Goal: Complete application form

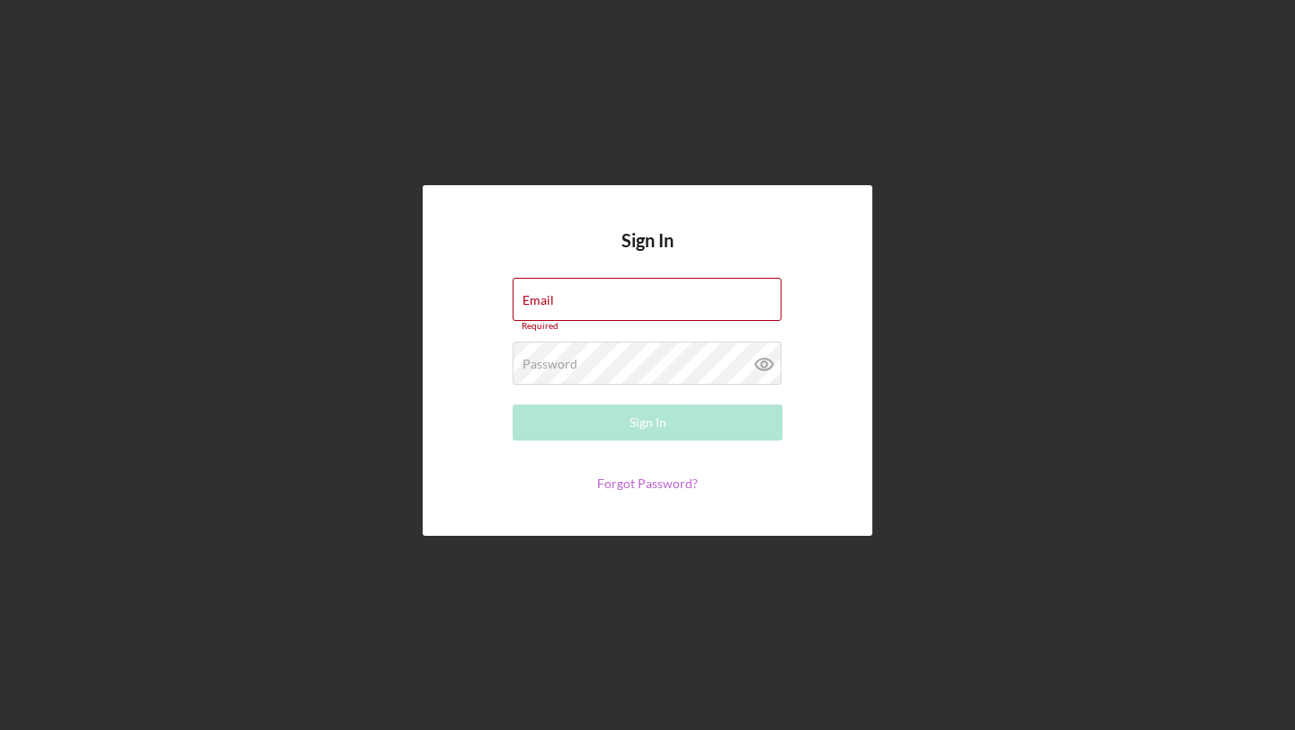
click at [674, 484] on link "Forgot Password?" at bounding box center [647, 483] width 101 height 15
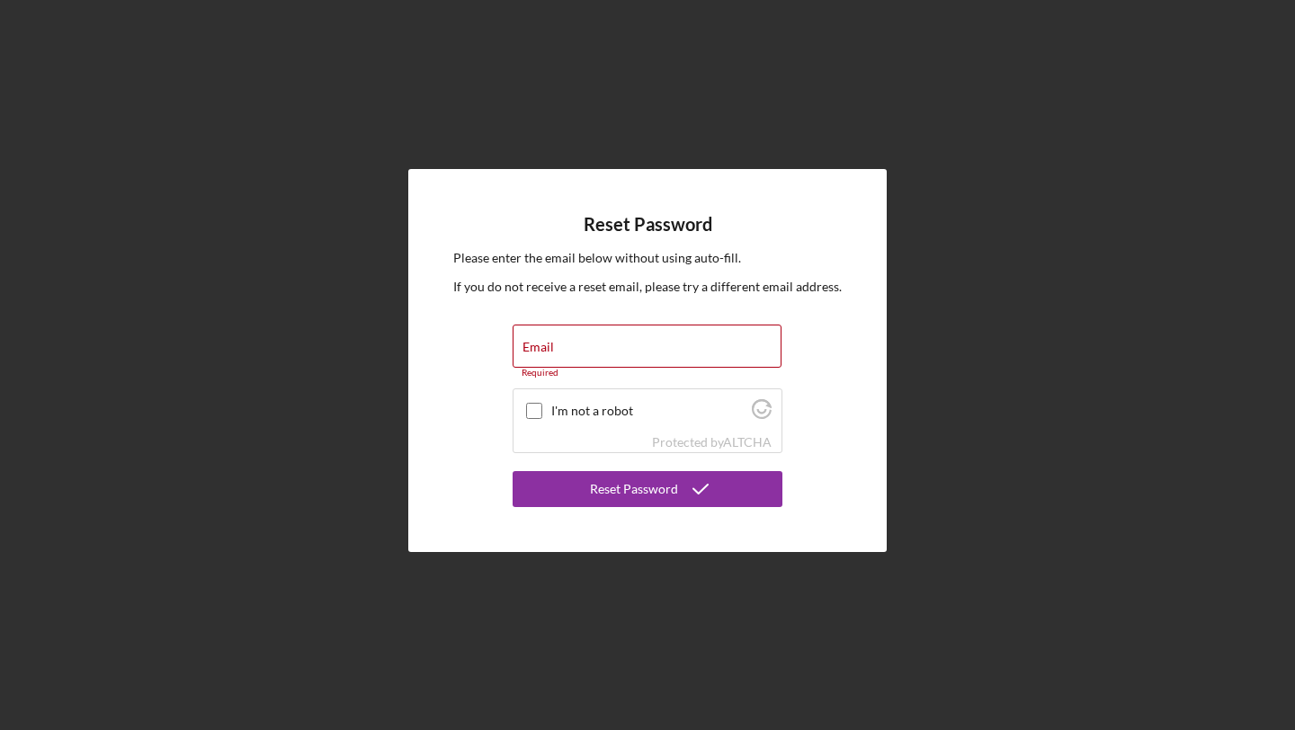
click at [1230, 89] on div "Reset Password Please enter the email below without using auto-fill. If you do …" at bounding box center [647, 360] width 1277 height 721
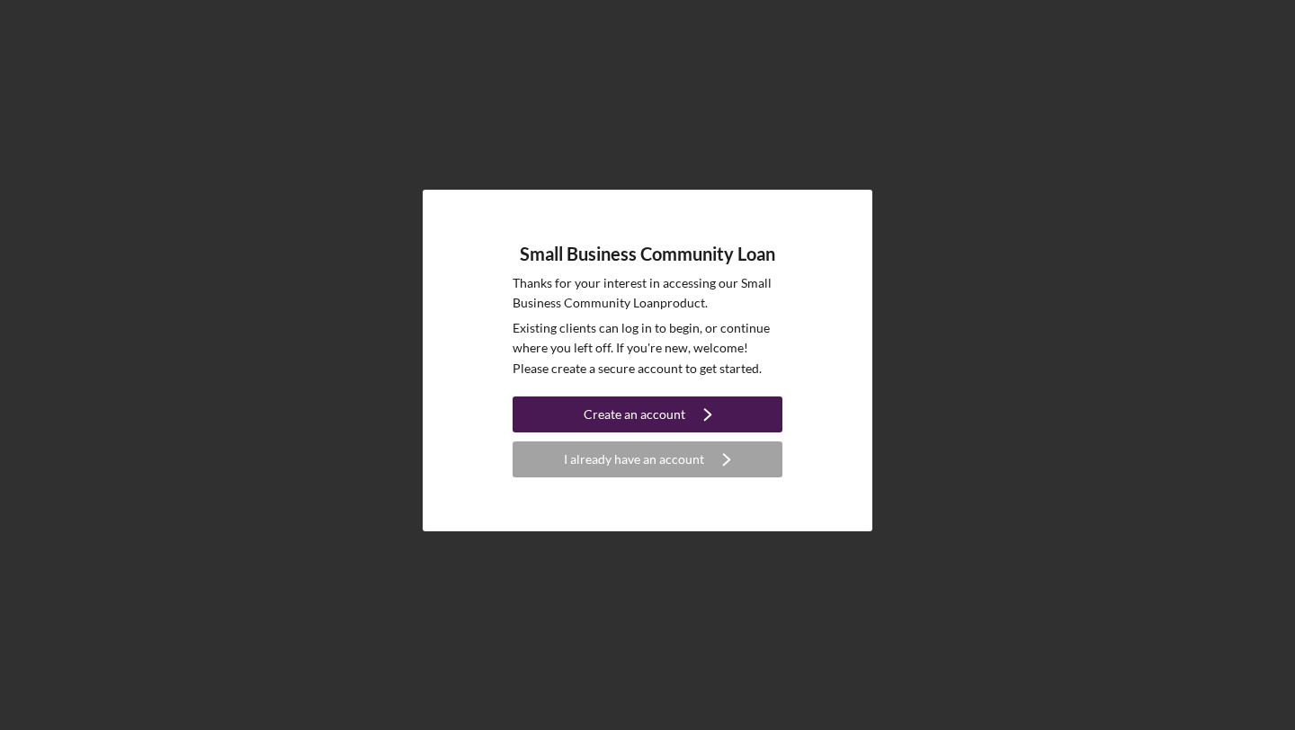
click at [758, 407] on button "Create an account Icon/Navigate" at bounding box center [647, 415] width 270 height 36
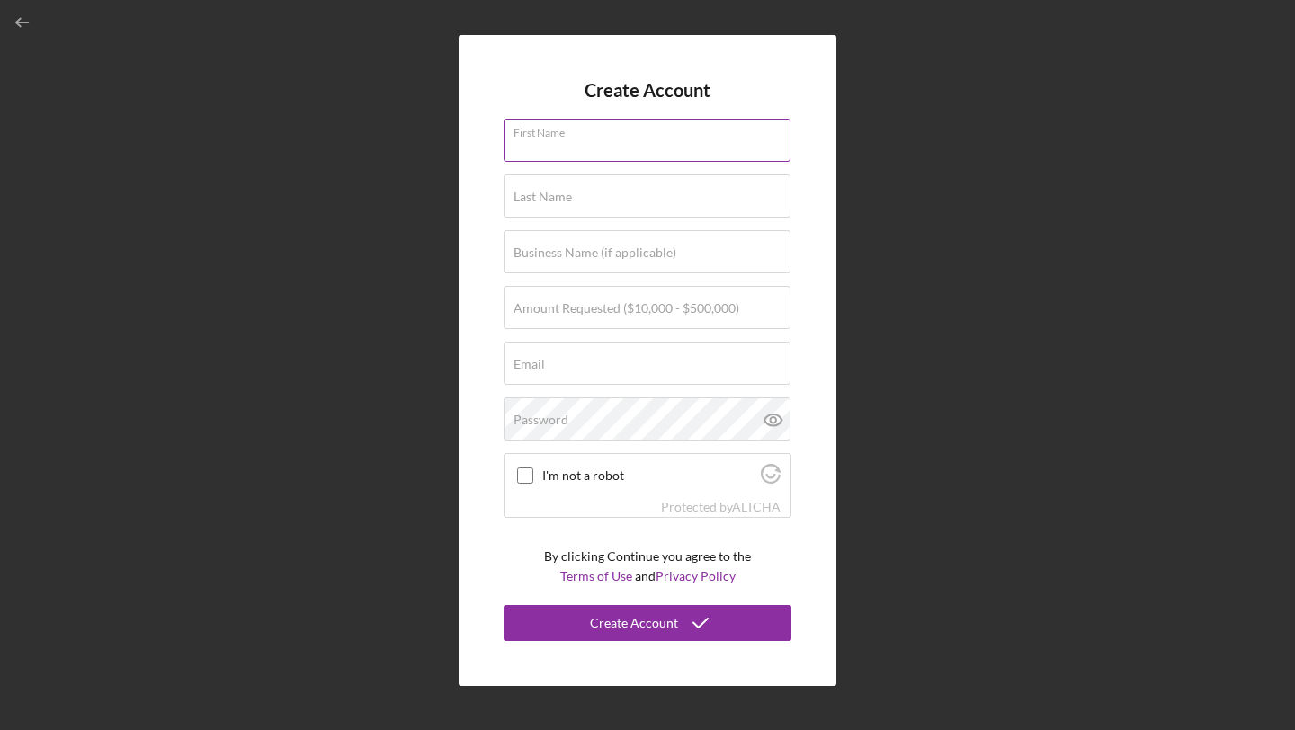
click at [707, 132] on div "First Name" at bounding box center [647, 141] width 288 height 45
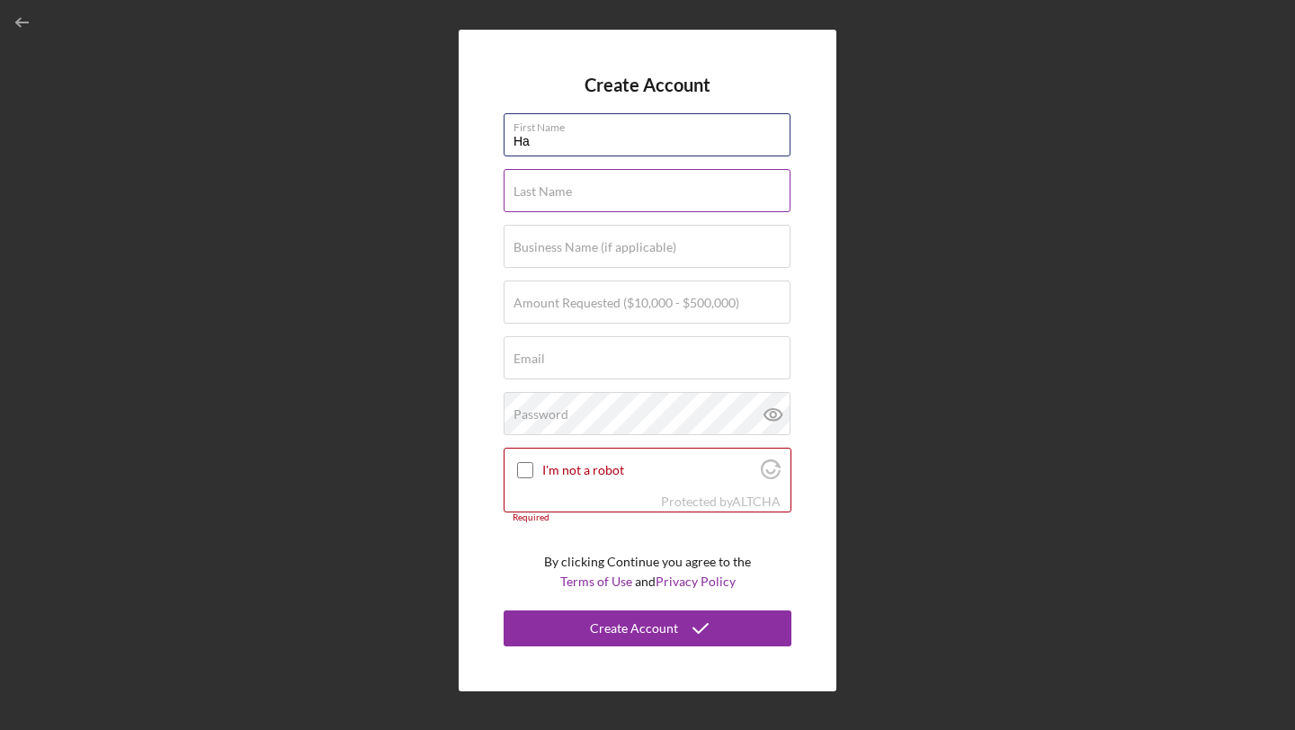
type input "Ha"
click at [660, 197] on input "Last Name" at bounding box center [646, 190] width 287 height 43
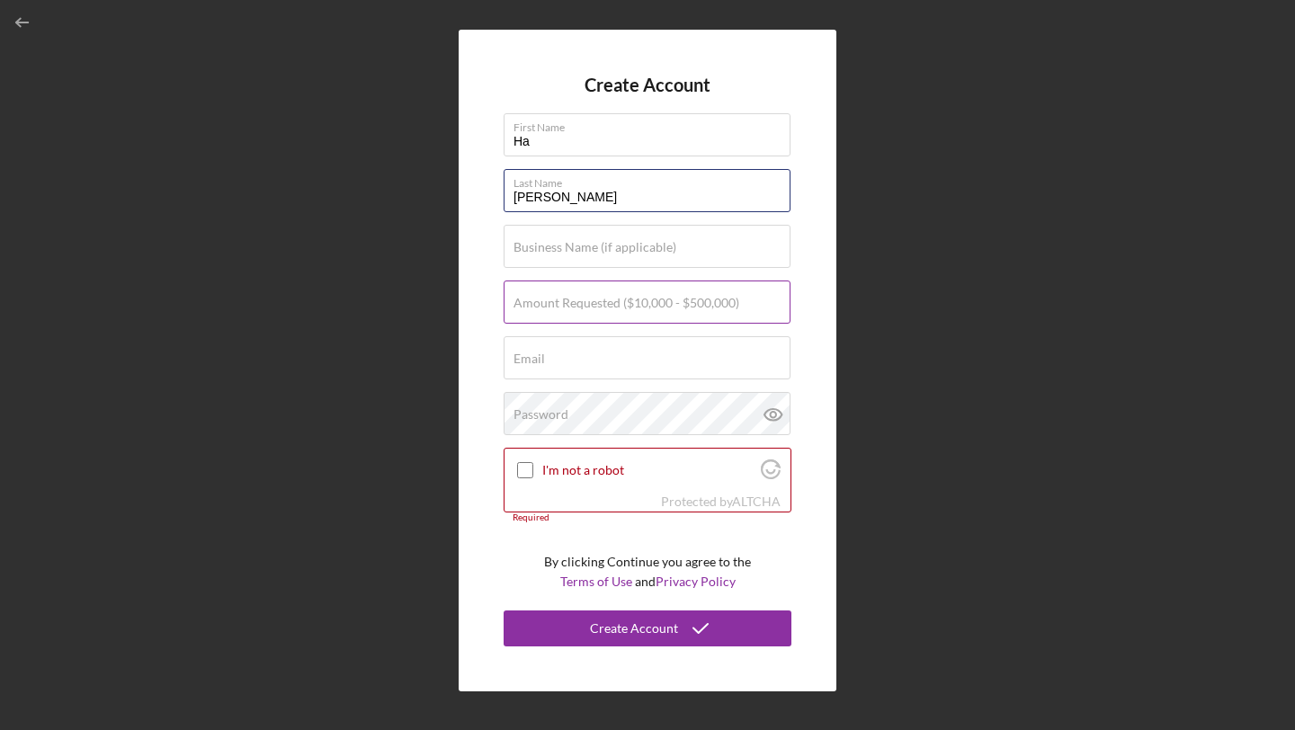
type input "[PERSON_NAME]"
click at [647, 309] on label "Amount Requested ($10,000 - $500,000)" at bounding box center [626, 303] width 226 height 14
click at [647, 309] on input "Amount Requested ($10,000 - $500,000)" at bounding box center [646, 302] width 287 height 43
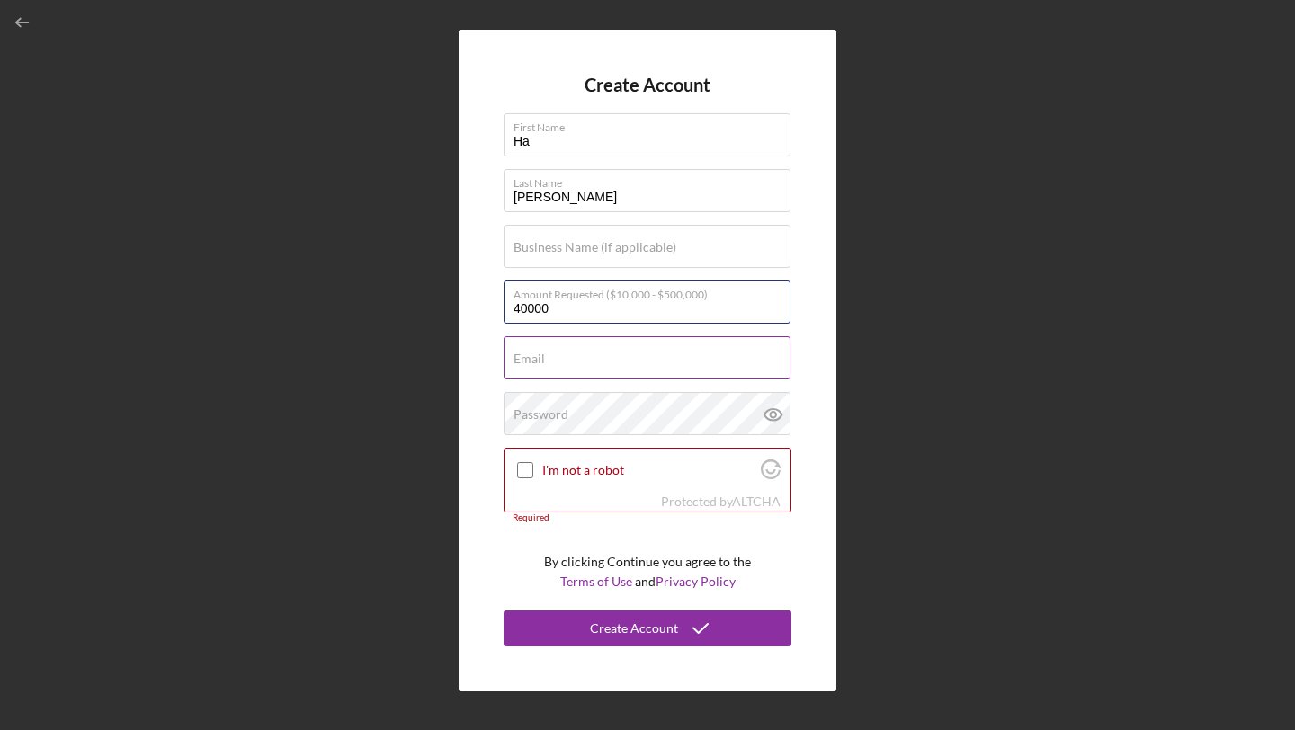
type input "$40,000"
click at [642, 361] on input "Email" at bounding box center [646, 357] width 287 height 43
type input "[DATE][DOMAIN_NAME][EMAIL_ADDRESS][DOMAIN_NAME]"
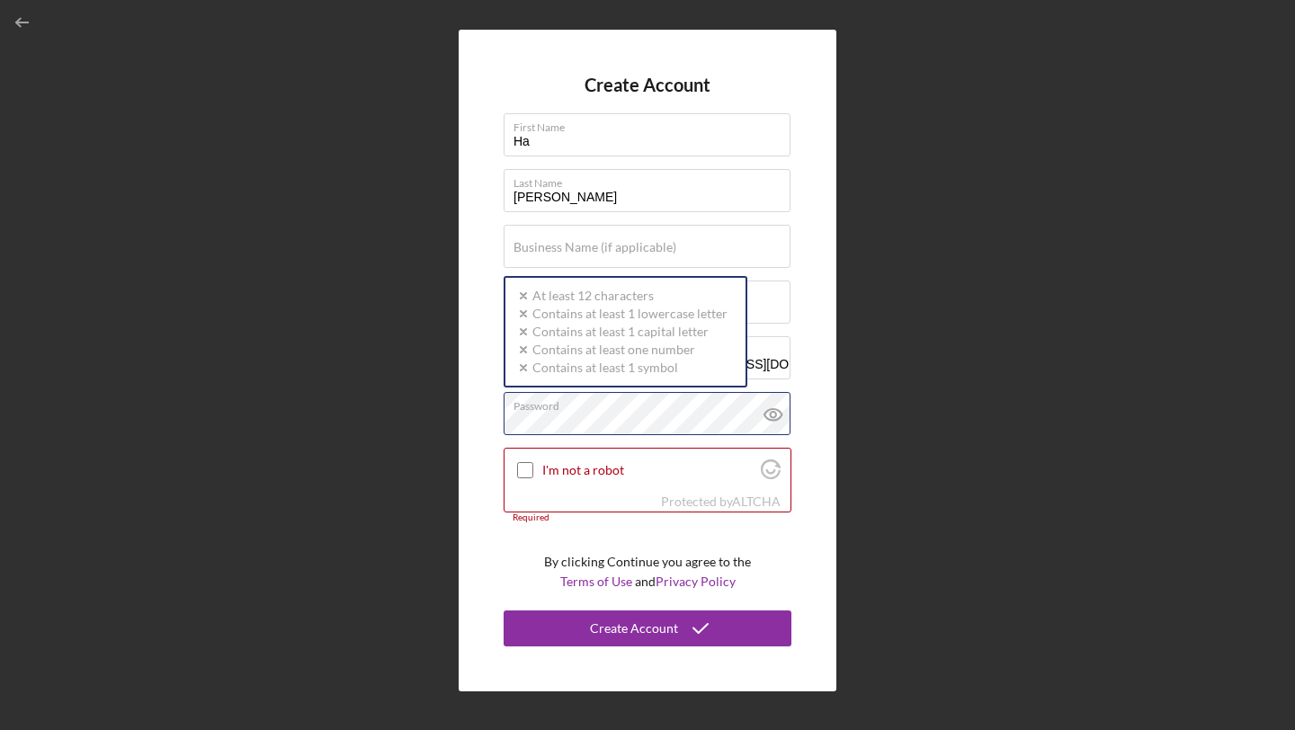
click at [637, 406] on div "Password Icon/icon-validation-no At least 12 characters Icon/icon-validation-no…" at bounding box center [647, 414] width 288 height 45
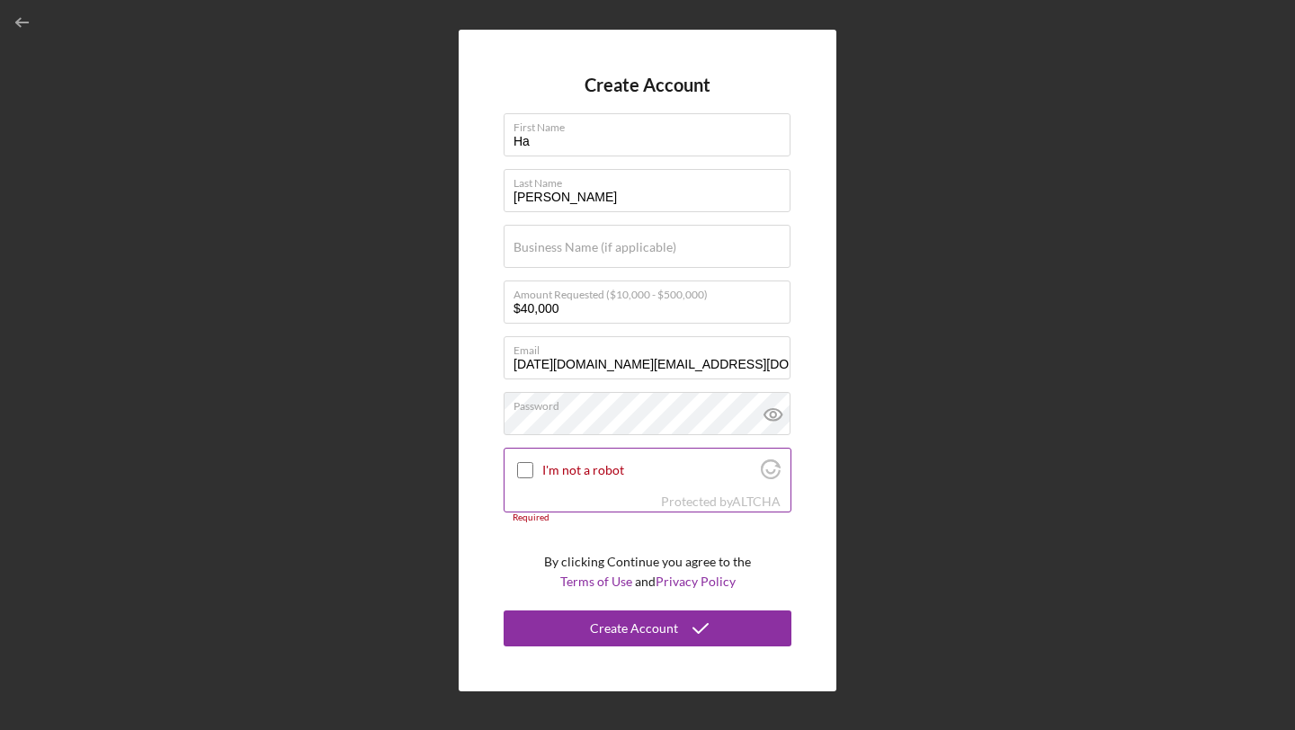
click at [524, 471] on input "I'm not a robot" at bounding box center [525, 470] width 16 height 16
checkbox input "true"
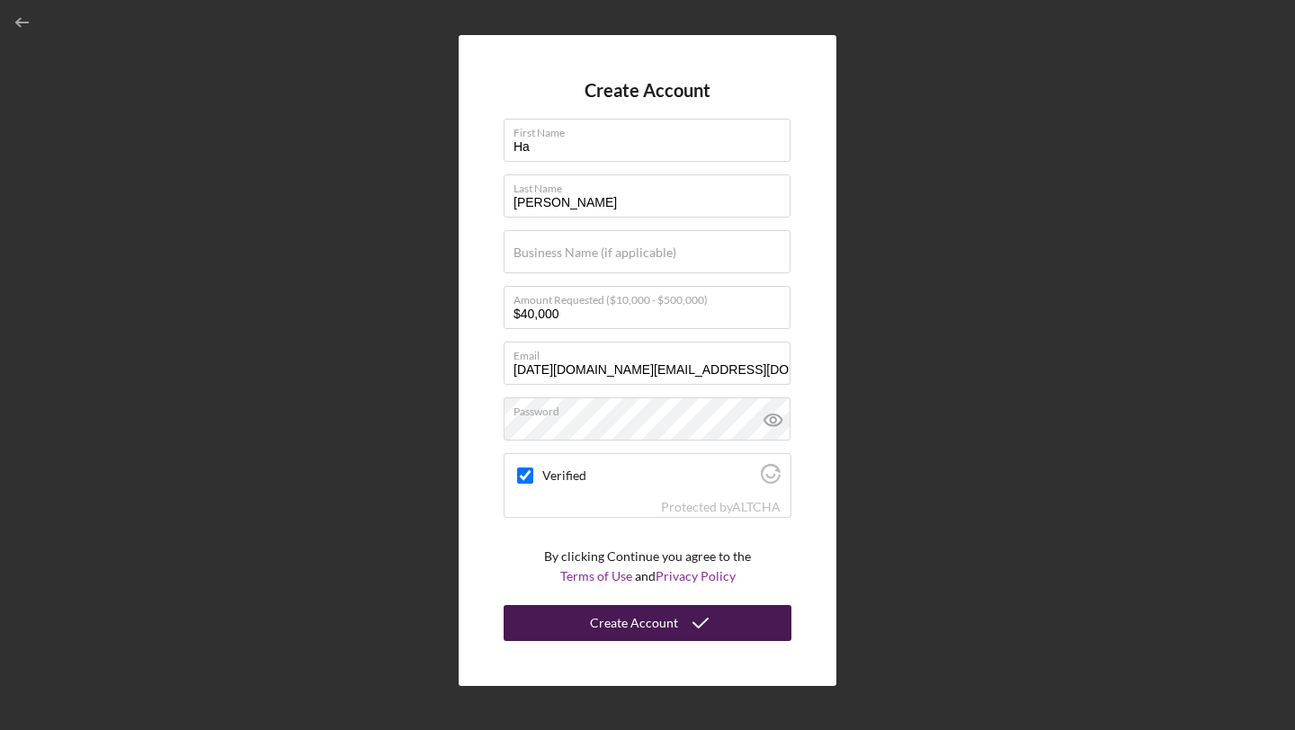
click at [575, 628] on button "Create Account" at bounding box center [647, 623] width 288 height 36
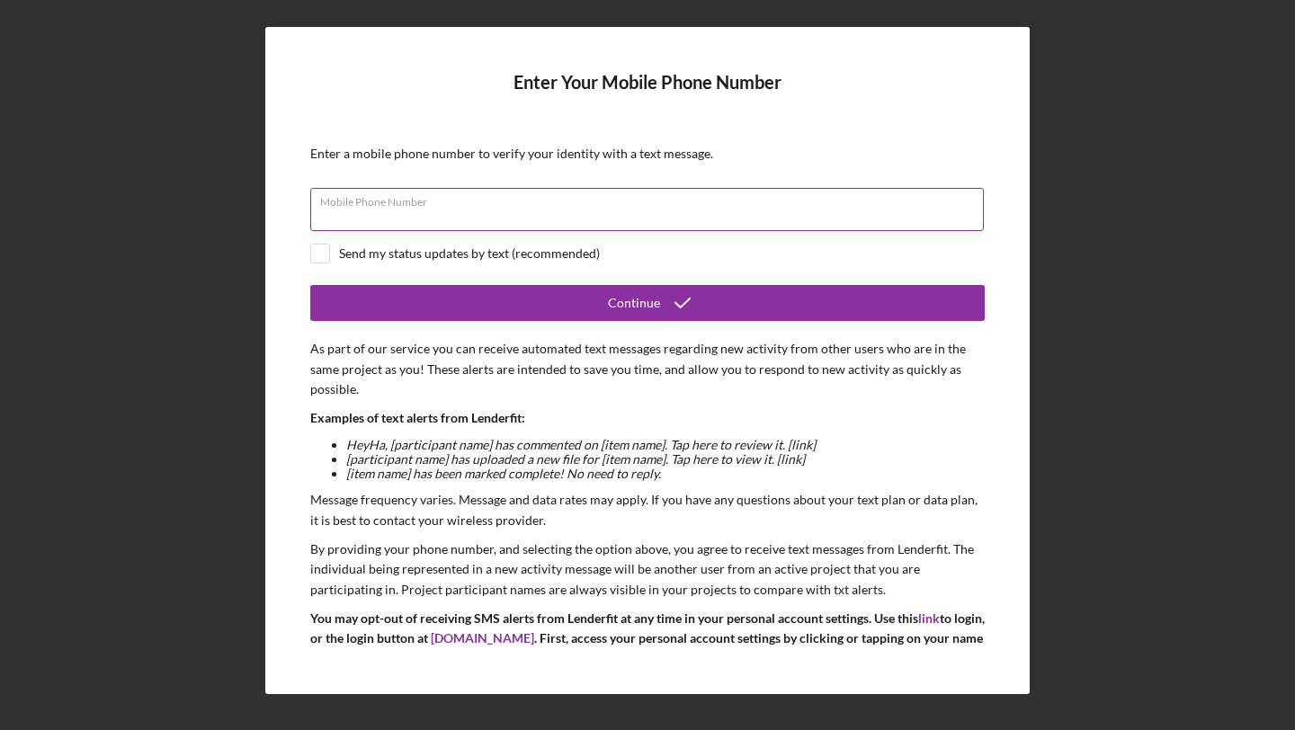
click at [828, 209] on input "Mobile Phone Number" at bounding box center [646, 209] width 673 height 43
type input "[PHONE_NUMBER]"
click at [325, 251] on input "checkbox" at bounding box center [320, 254] width 18 height 18
checkbox input "true"
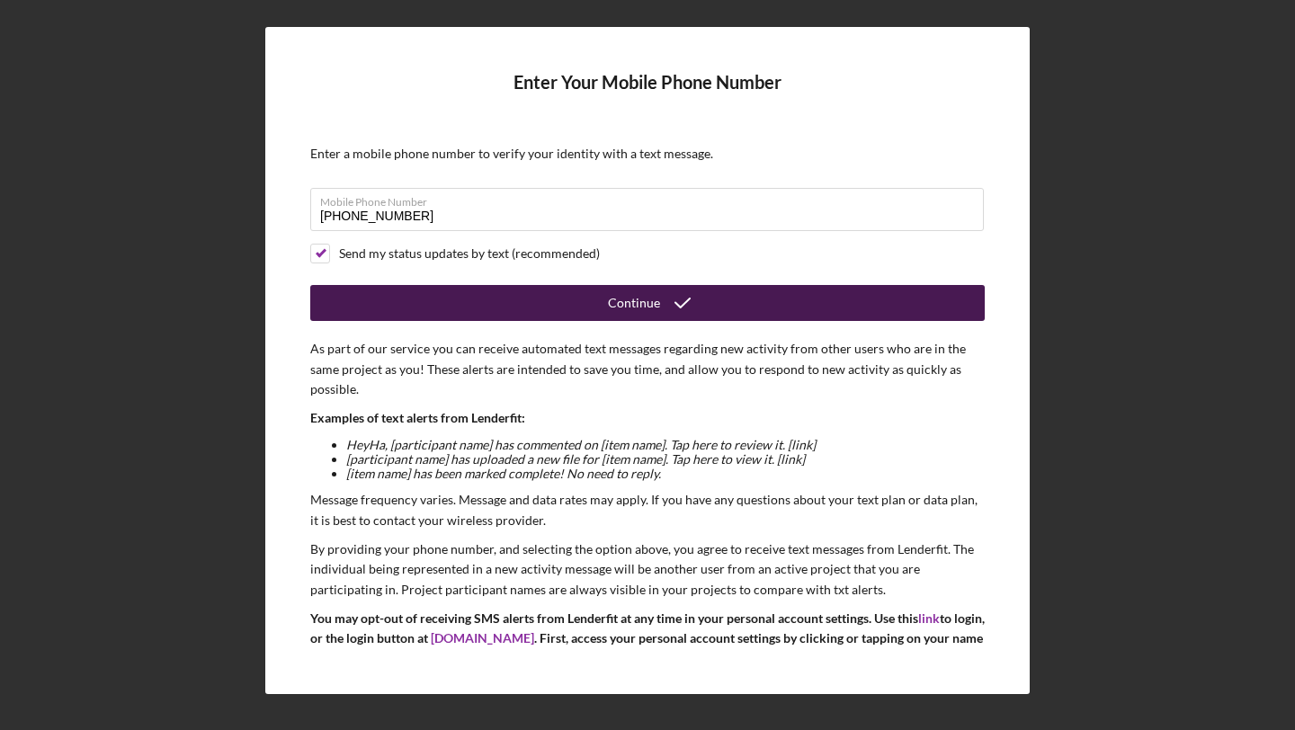
click at [570, 299] on button "Continue" at bounding box center [647, 303] width 674 height 36
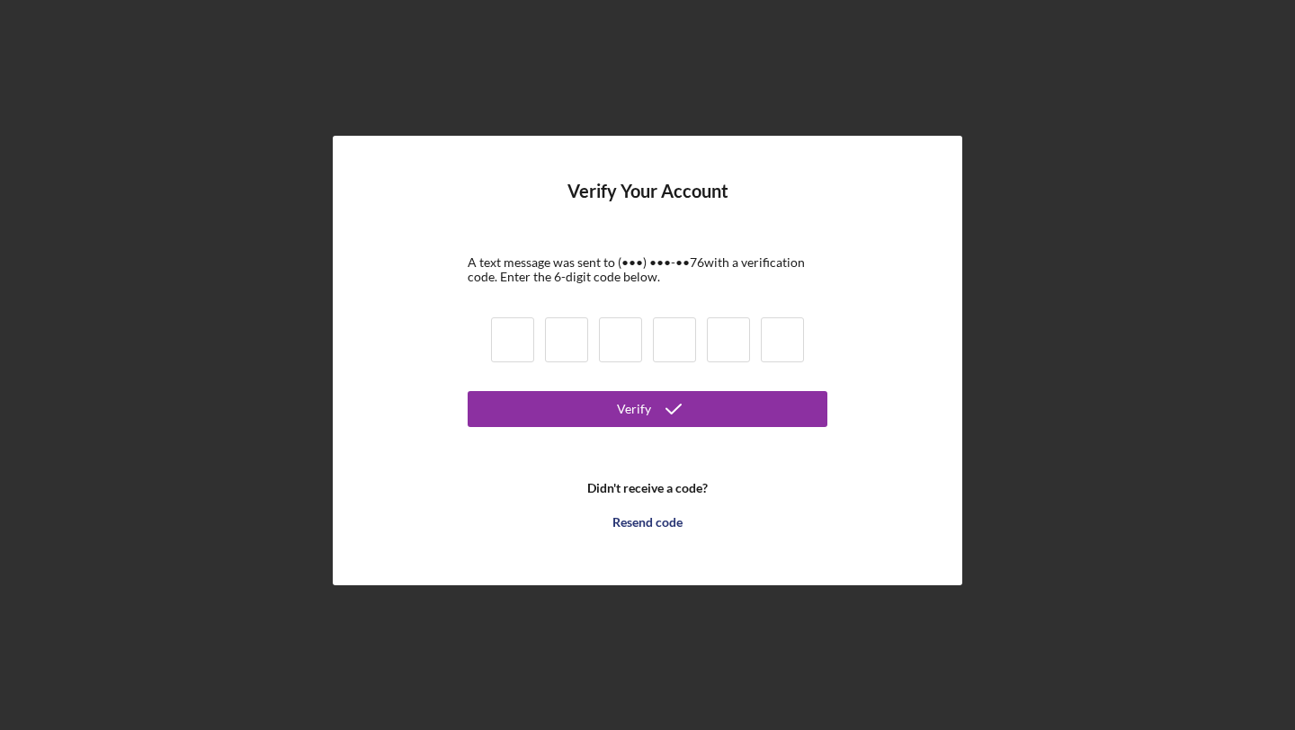
click at [530, 334] on input at bounding box center [512, 339] width 43 height 45
type input "4"
type input "6"
type input "5"
type input "7"
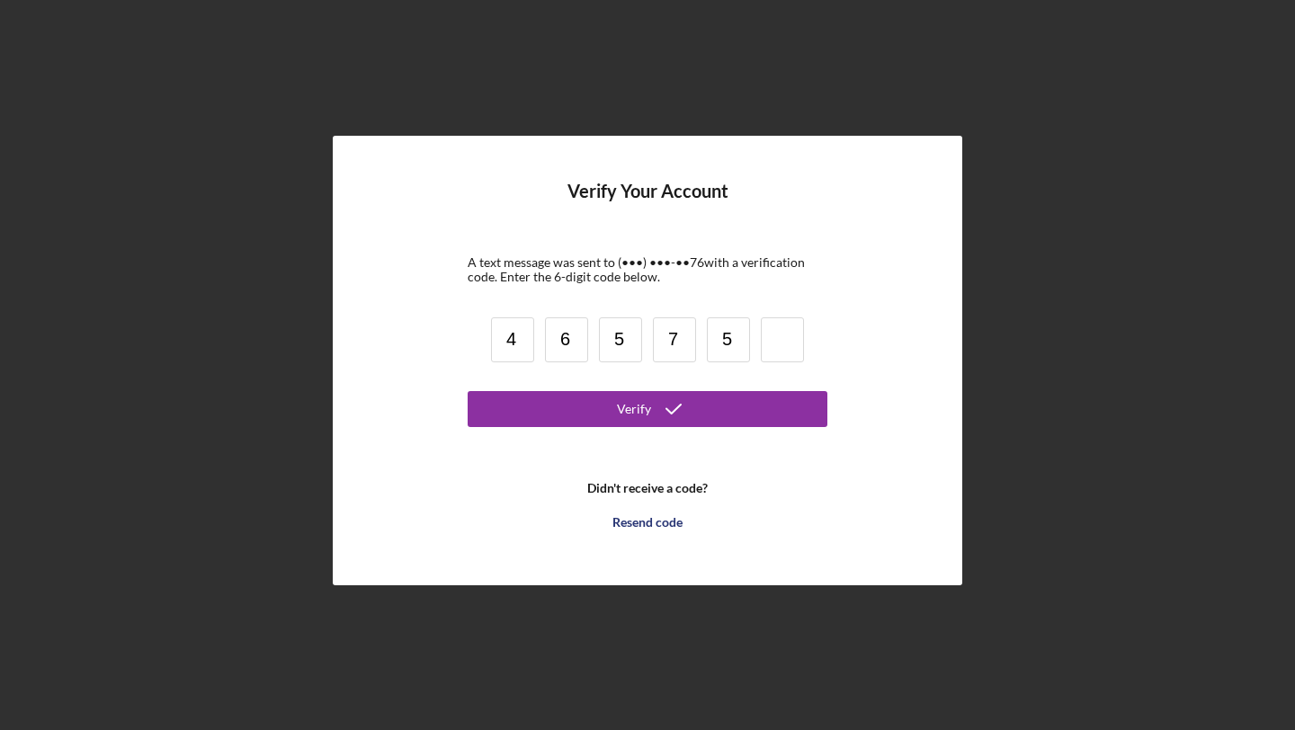
type input "5"
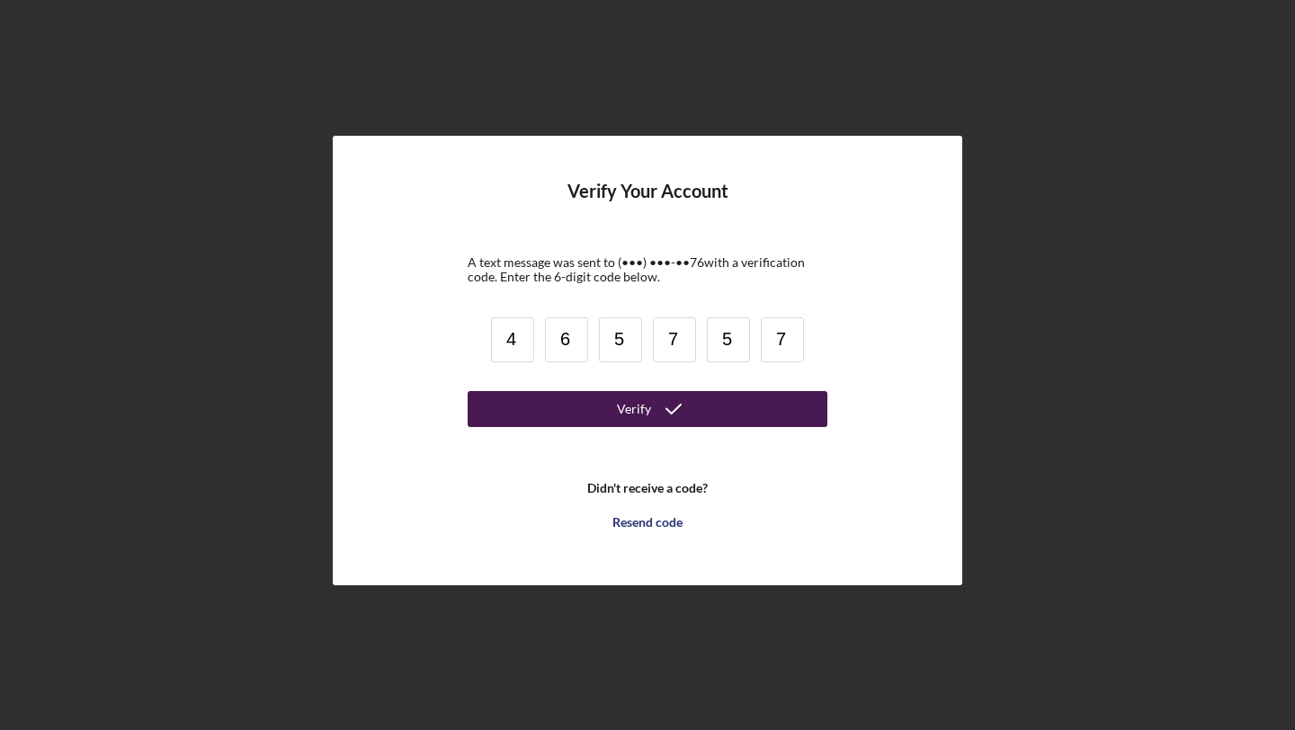
type input "7"
click at [554, 410] on button "Verify" at bounding box center [648, 409] width 360 height 36
